Goal: Task Accomplishment & Management: Complete application form

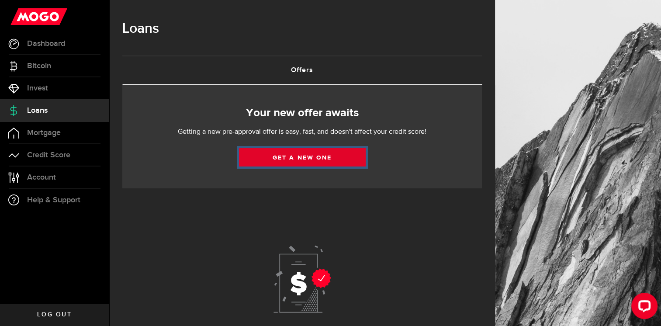
click at [276, 150] on link "Get a new one" at bounding box center [302, 157] width 127 height 18
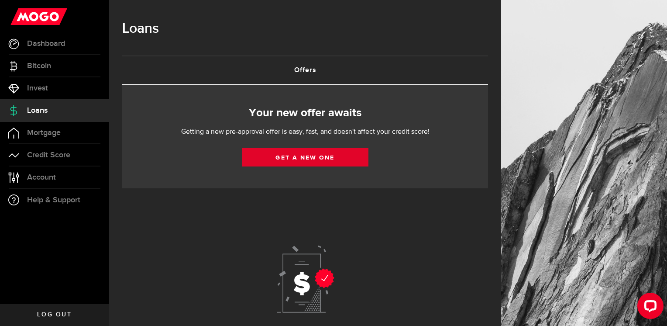
select select "Employed"
select select "10"
select select "0"
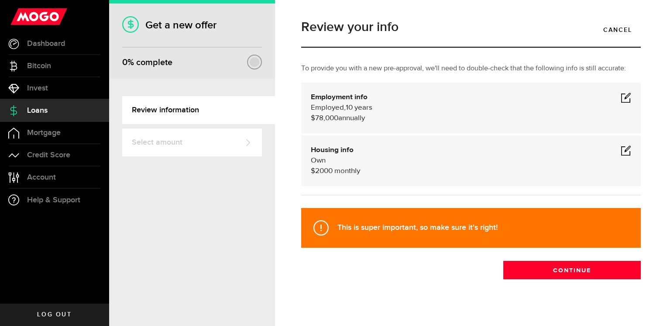
click at [621, 99] on span at bounding box center [626, 97] width 10 height 10
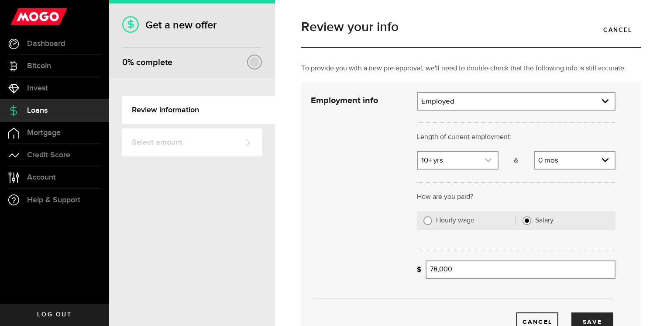
scroll to position [27, 0]
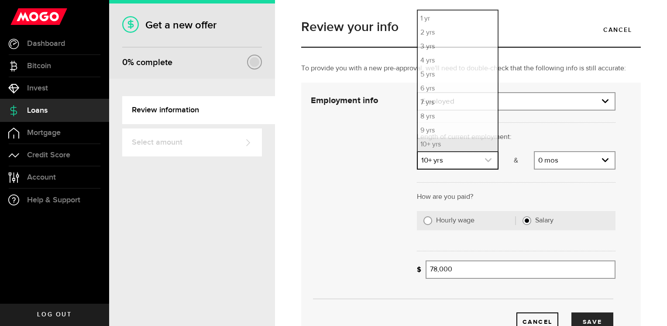
click at [480, 162] on link "expand select" at bounding box center [458, 160] width 80 height 17
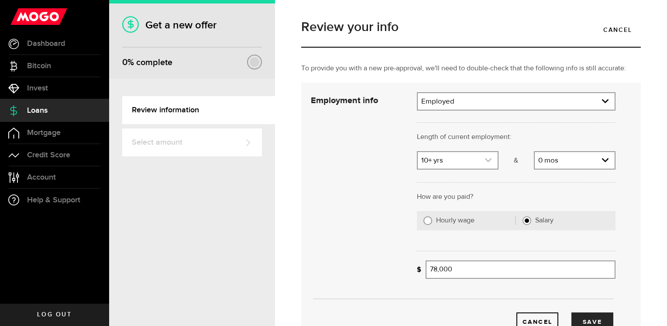
click at [480, 162] on link "expand select" at bounding box center [458, 160] width 80 height 17
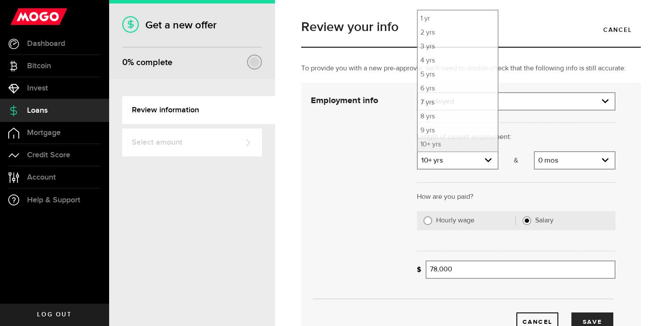
drag, startPoint x: 663, startPoint y: 163, endPoint x: 635, endPoint y: 223, distance: 66.0
click at [635, 223] on div "To provide you with a new pre-approval, we'll need to double-check that the fol…" at bounding box center [471, 237] width 353 height 348
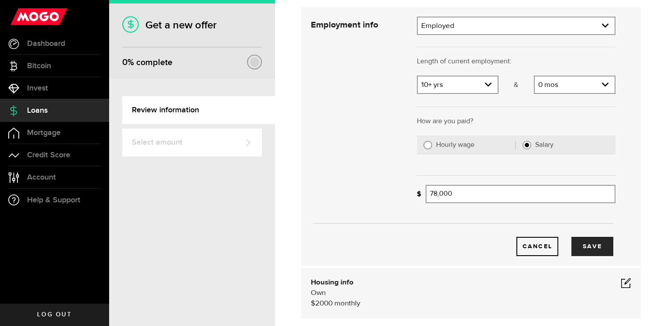
scroll to position [78, 0]
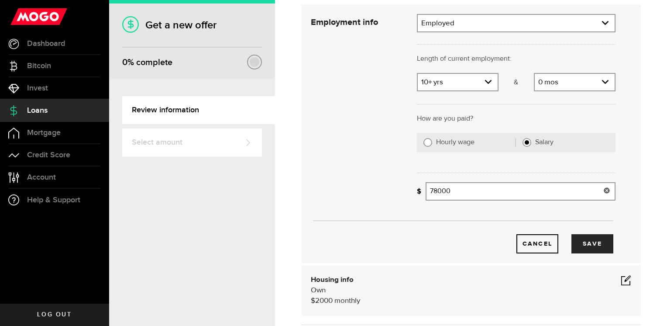
click at [485, 189] on input "78000" at bounding box center [521, 191] width 190 height 18
type input "83,000"
click at [576, 244] on button "Save" at bounding box center [593, 243] width 42 height 19
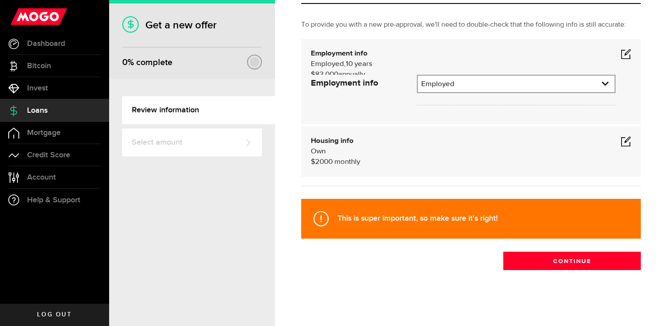
scroll to position [9, 0]
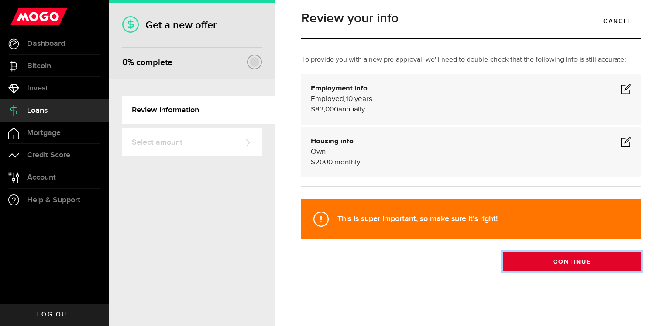
click at [550, 261] on button "Continue" at bounding box center [572, 261] width 138 height 18
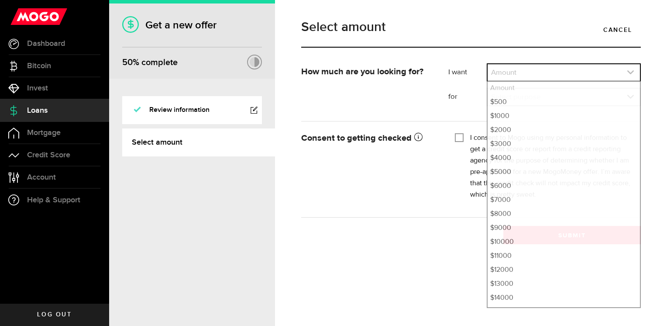
click at [533, 73] on link "expand select" at bounding box center [564, 72] width 152 height 17
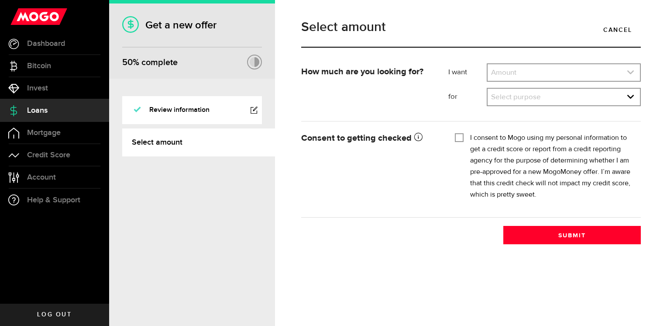
click at [532, 73] on link "expand select" at bounding box center [564, 72] width 152 height 17
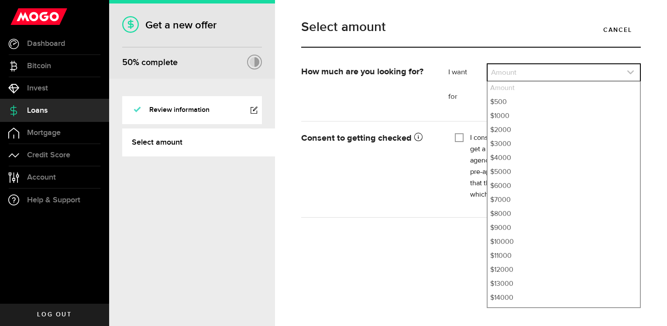
click at [528, 73] on link "expand select" at bounding box center [564, 72] width 152 height 17
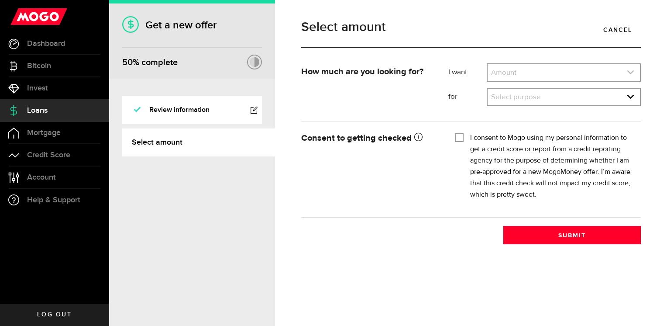
click at [528, 73] on link "expand select" at bounding box center [564, 72] width 152 height 17
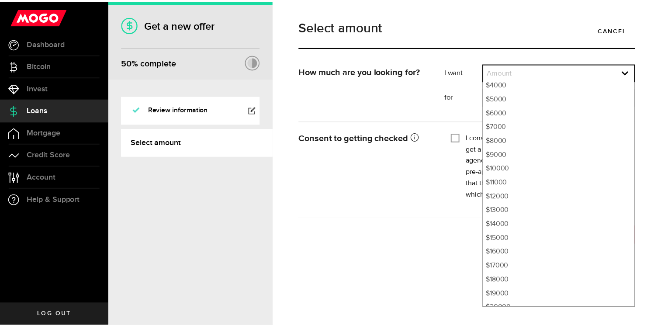
scroll to position [101, 0]
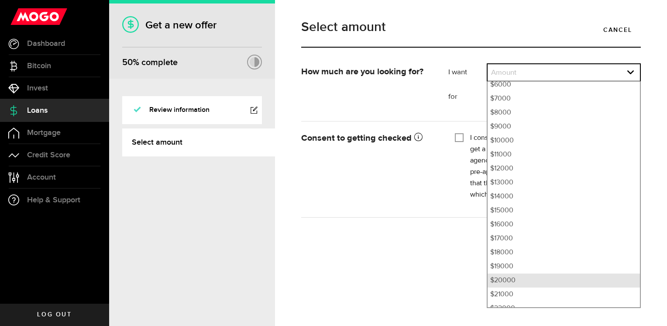
click at [519, 276] on li "$20000" at bounding box center [564, 280] width 152 height 14
select select "20000"
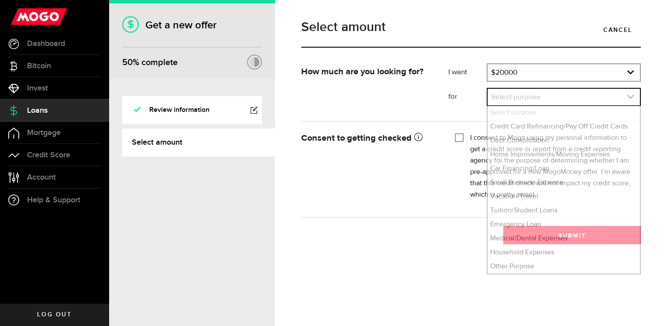
click at [535, 91] on link "expand select" at bounding box center [564, 97] width 152 height 17
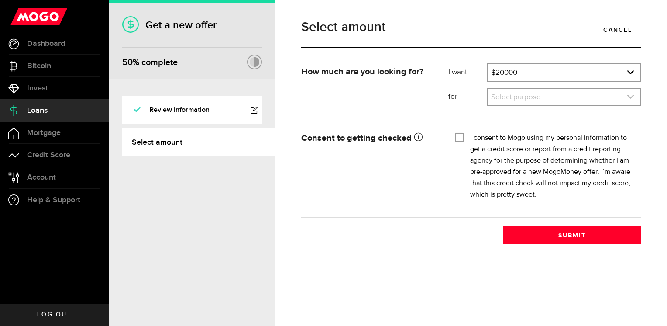
click at [535, 91] on link "expand select" at bounding box center [564, 97] width 152 height 17
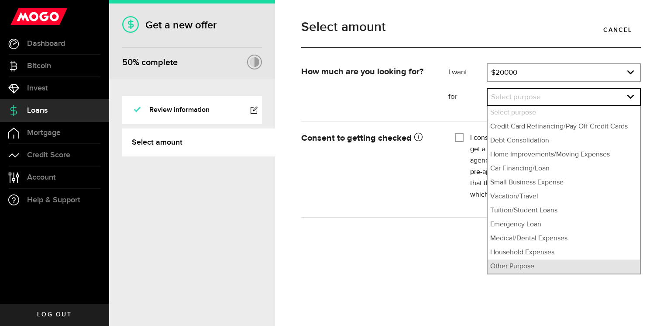
click at [535, 266] on li "Other Purpose" at bounding box center [564, 266] width 152 height 14
select select "Other Purpose"
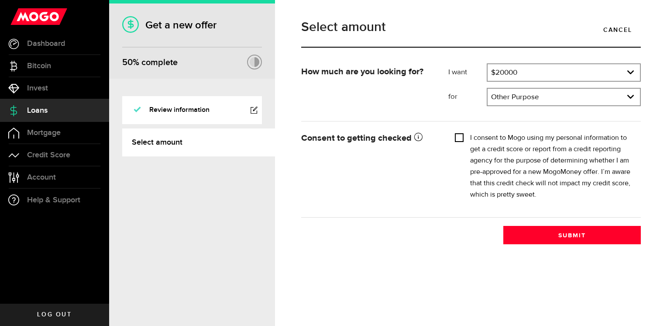
click at [462, 139] on input "I consent to Mogo using my personal information to get a credit score or report…" at bounding box center [459, 136] width 9 height 9
checkbox input "true"
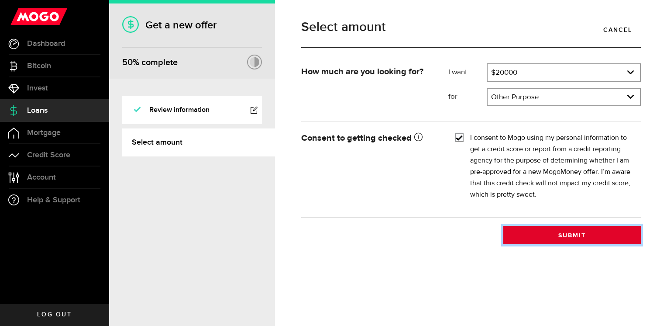
click at [560, 235] on button "Submit" at bounding box center [572, 235] width 138 height 18
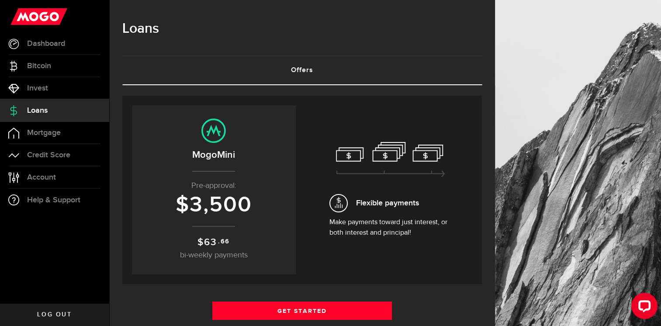
click at [308, 72] on link "Offers (requires attention)" at bounding box center [301, 70] width 359 height 28
click at [57, 50] on link "Dashboard" at bounding box center [54, 44] width 109 height 22
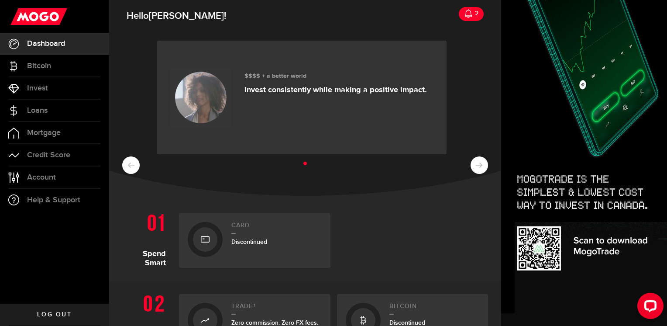
click at [49, 314] on span "Log out" at bounding box center [54, 314] width 34 height 6
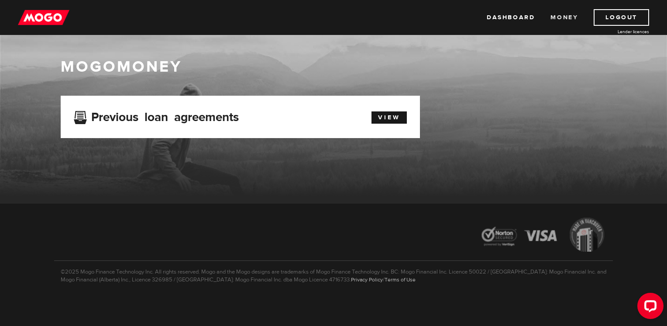
click at [561, 15] on link "Money" at bounding box center [565, 17] width 28 height 17
click at [504, 15] on link "Dashboard" at bounding box center [511, 17] width 48 height 17
